Goal: Find specific page/section: Find specific page/section

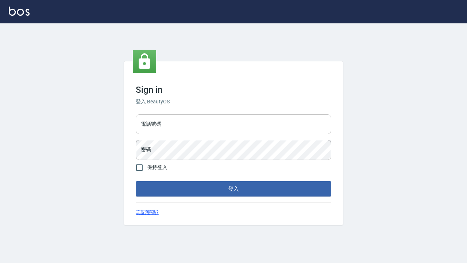
click at [235, 134] on div "電話號碼 電話號碼 密碼 密碼" at bounding box center [233, 136] width 201 height 51
click at [239, 131] on input "電話號碼" at bounding box center [233, 124] width 195 height 20
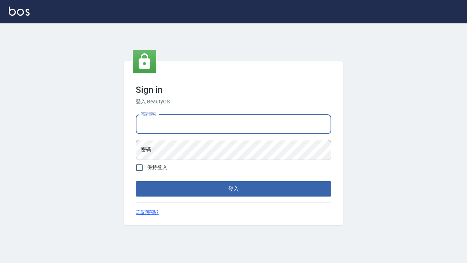
type input "ㄢ"
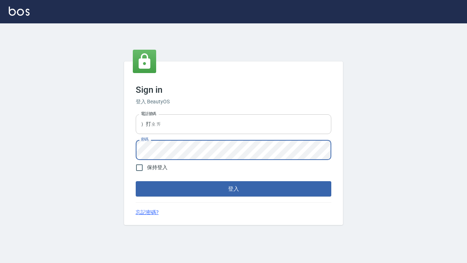
click at [276, 116] on input "）打ㄓㄞ" at bounding box center [233, 124] width 195 height 20
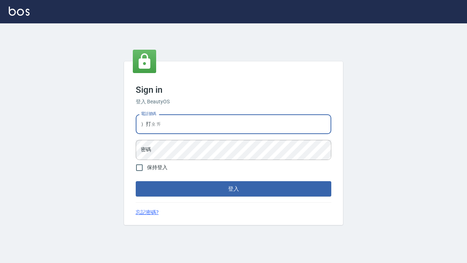
click at [276, 117] on input "）打ㄓㄞ" at bounding box center [233, 124] width 195 height 20
click at [276, 119] on input "）打ㄓㄞ" at bounding box center [233, 124] width 195 height 20
click at [275, 121] on input "）打ㄓㄞ" at bounding box center [233, 124] width 195 height 20
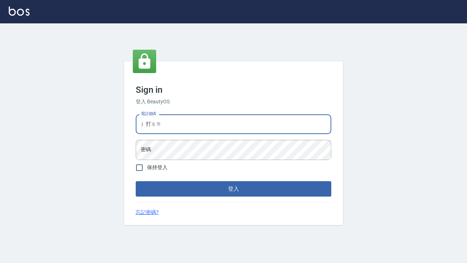
click at [275, 121] on input "）打ㄓㄞ" at bounding box center [233, 124] width 195 height 20
type input "）"
type input "ㄊ"
type input "0424861159"
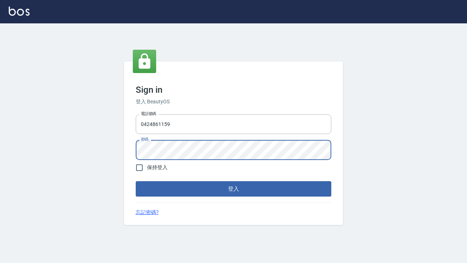
click at [275, 186] on button "登入" at bounding box center [233, 188] width 195 height 15
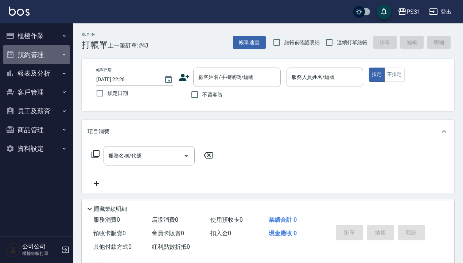
click at [54, 55] on button "預約管理" at bounding box center [36, 54] width 67 height 19
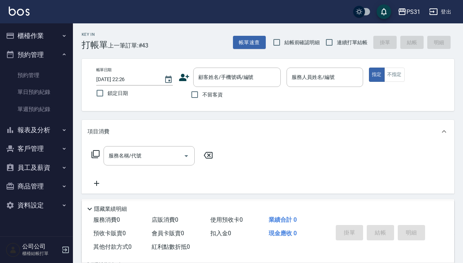
click at [43, 127] on button "報表及分析" at bounding box center [36, 129] width 67 height 19
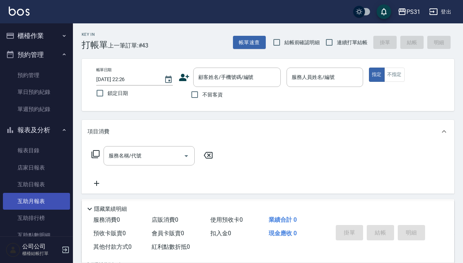
scroll to position [73, 0]
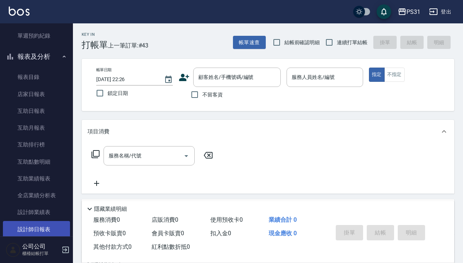
click at [46, 227] on link "設計師日報表" at bounding box center [36, 229] width 67 height 17
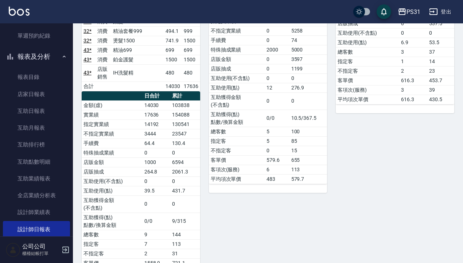
scroll to position [140, 0]
